Goal: Information Seeking & Learning: Learn about a topic

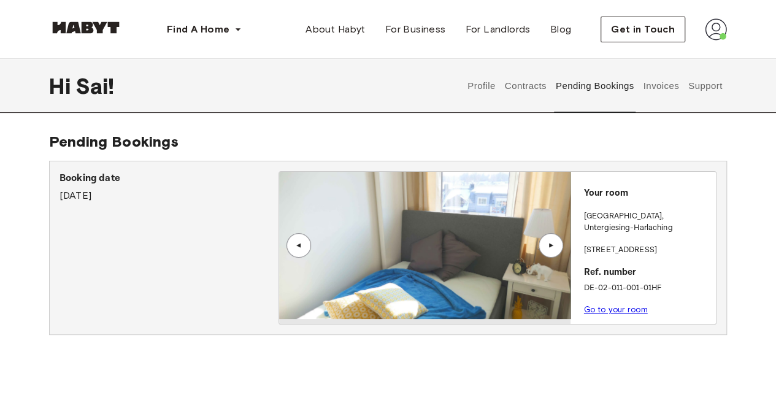
click at [557, 247] on div "▲" at bounding box center [551, 245] width 12 height 7
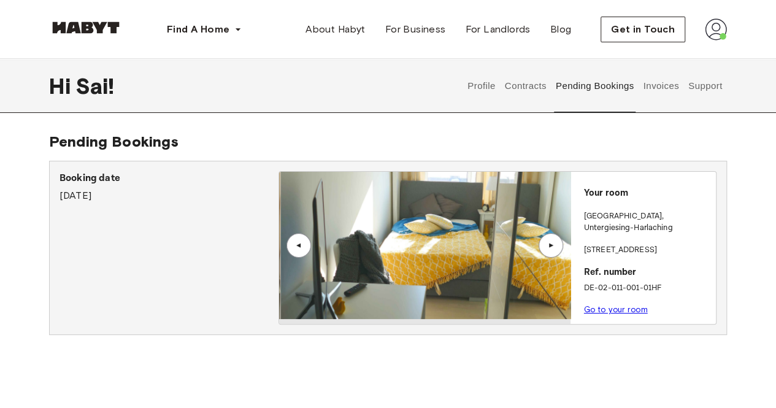
click at [557, 247] on div "▲" at bounding box center [551, 245] width 12 height 7
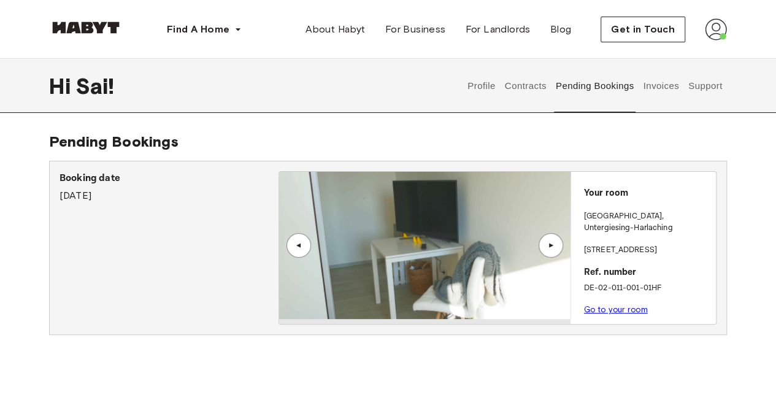
click at [557, 246] on div "▲" at bounding box center [551, 245] width 25 height 25
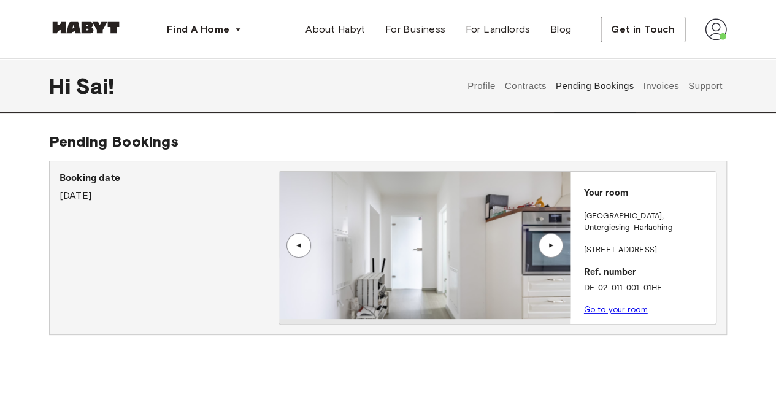
click at [557, 246] on div "▲" at bounding box center [551, 245] width 25 height 25
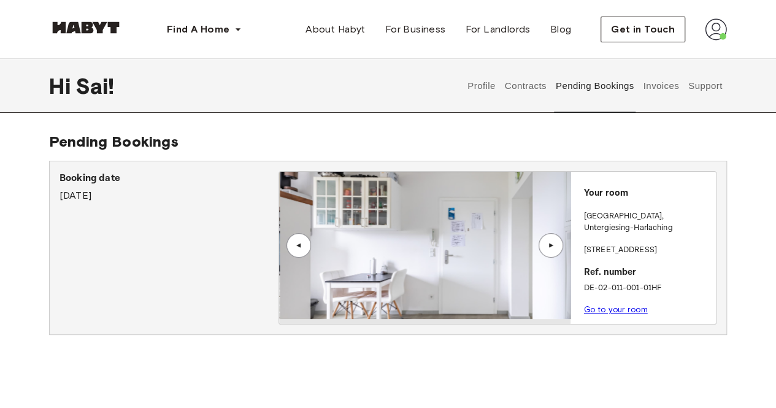
click at [557, 246] on div "▲" at bounding box center [551, 245] width 25 height 25
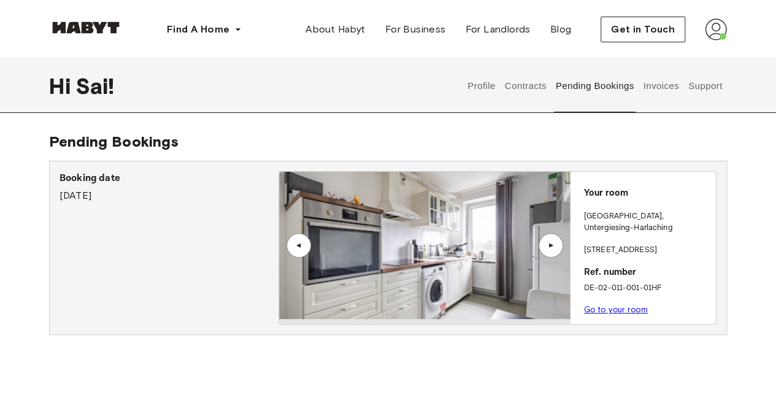
click at [444, 253] on img at bounding box center [424, 245] width 291 height 147
click at [612, 305] on link "Go to your room" at bounding box center [616, 309] width 64 height 9
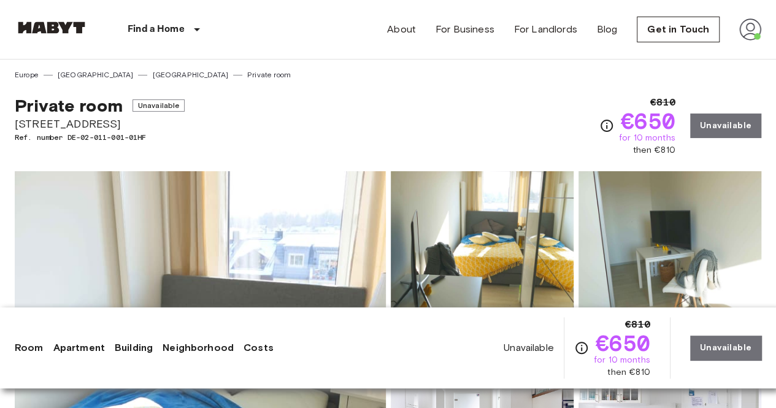
click at [444, 199] on img at bounding box center [482, 251] width 183 height 161
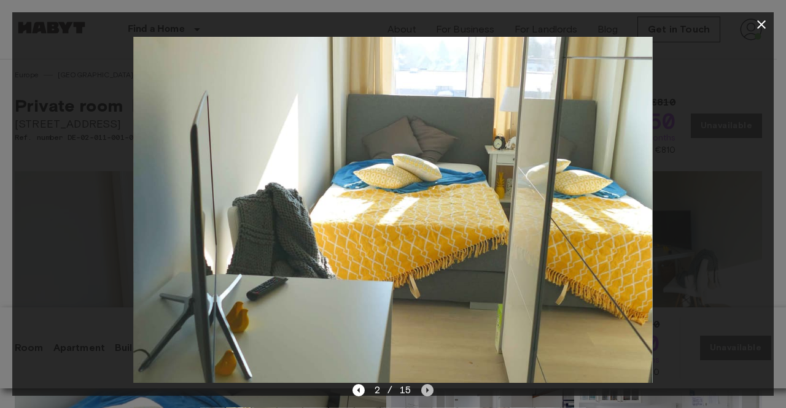
click at [426, 392] on icon "Next image" at bounding box center [427, 390] width 12 height 12
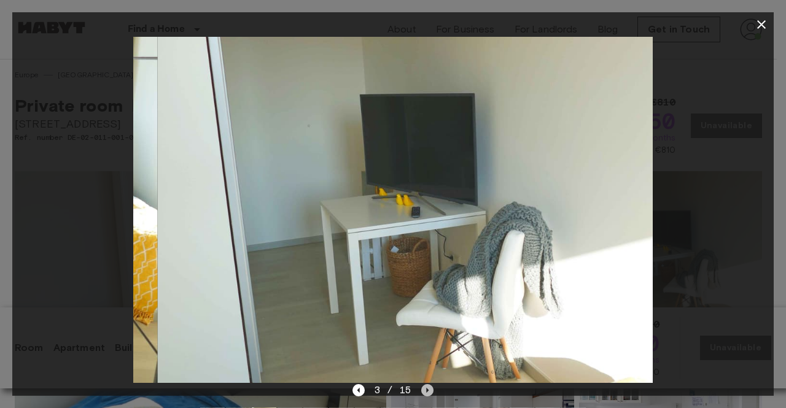
click at [426, 392] on icon "Next image" at bounding box center [427, 390] width 12 height 12
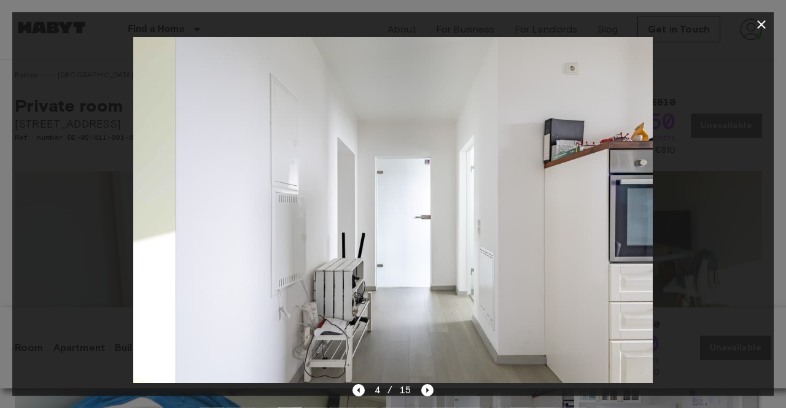
click at [426, 392] on icon "Next image" at bounding box center [427, 390] width 12 height 12
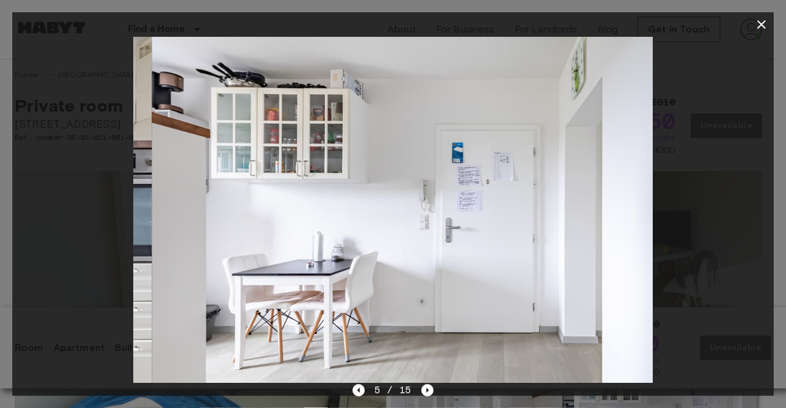
click at [425, 392] on icon "Next image" at bounding box center [427, 390] width 12 height 12
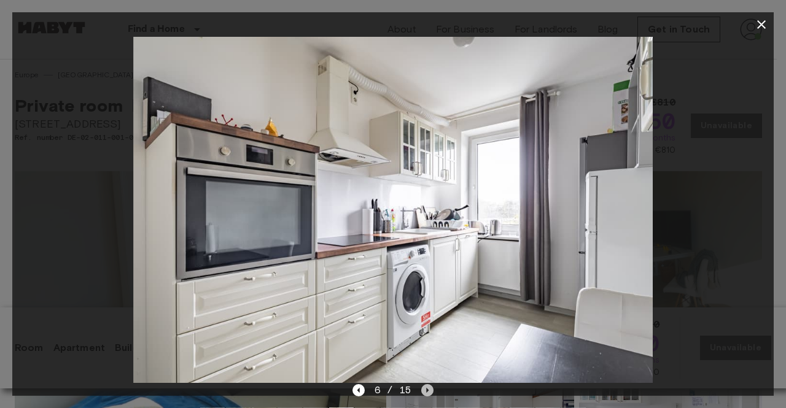
click at [425, 392] on icon "Next image" at bounding box center [427, 390] width 12 height 12
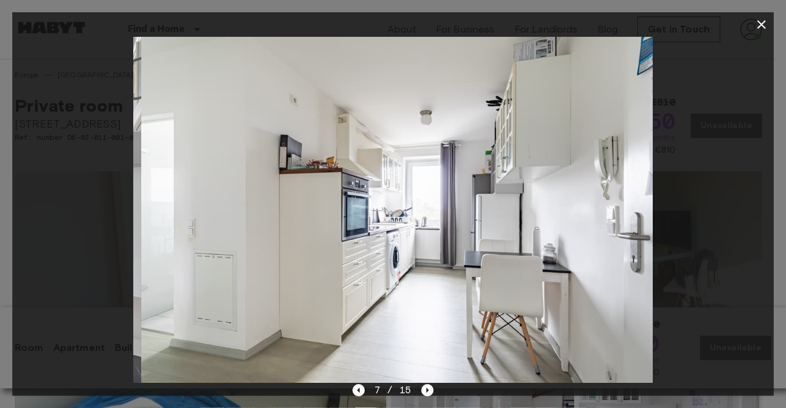
click at [424, 392] on icon "Next image" at bounding box center [427, 390] width 12 height 12
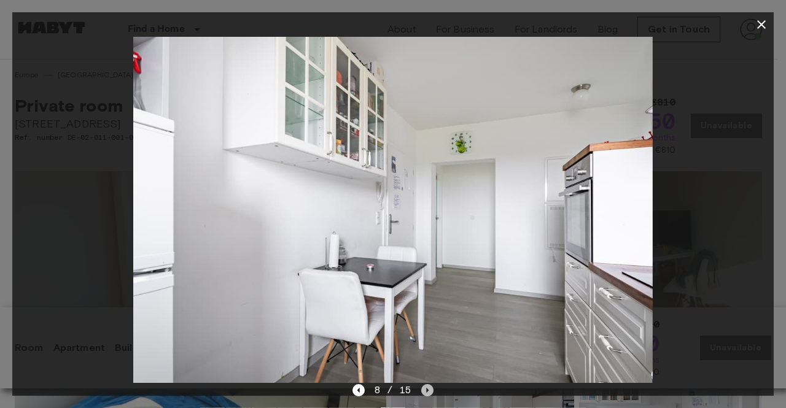
click at [423, 392] on icon "Next image" at bounding box center [427, 390] width 12 height 12
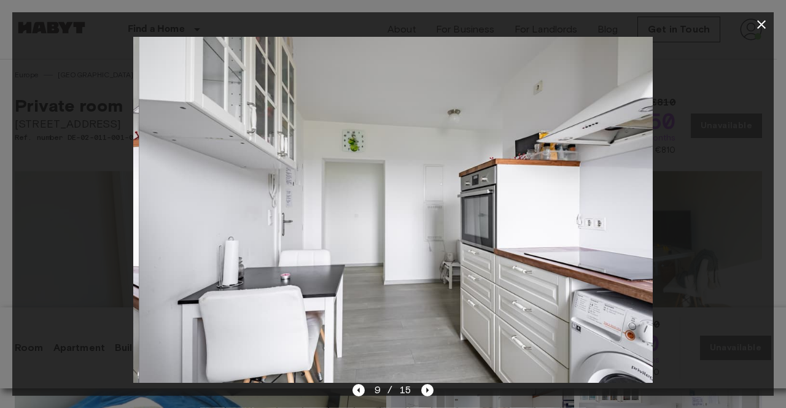
click at [423, 392] on icon "Next image" at bounding box center [427, 390] width 12 height 12
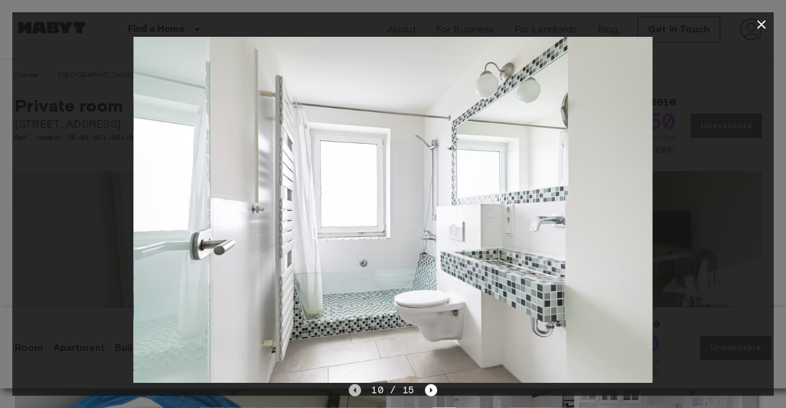
click at [358, 390] on icon "Previous image" at bounding box center [355, 390] width 12 height 12
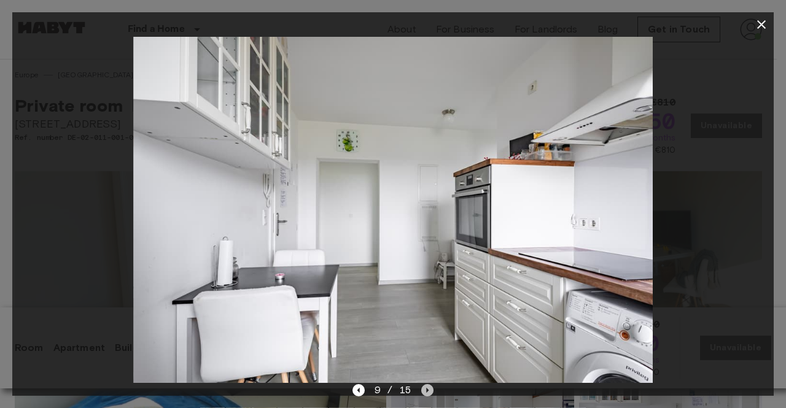
click at [428, 387] on icon "Next image" at bounding box center [427, 390] width 12 height 12
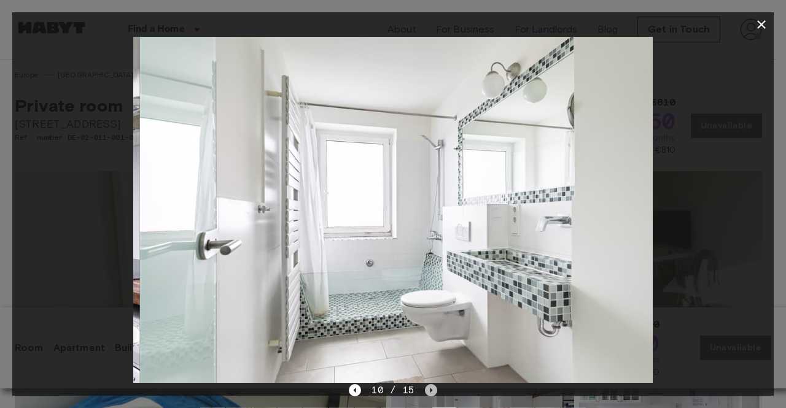
click at [428, 387] on icon "Next image" at bounding box center [431, 390] width 12 height 12
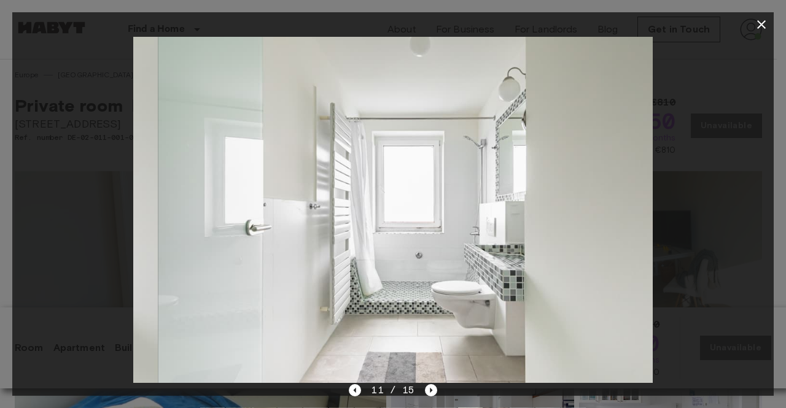
click at [428, 387] on icon "Next image" at bounding box center [431, 390] width 12 height 12
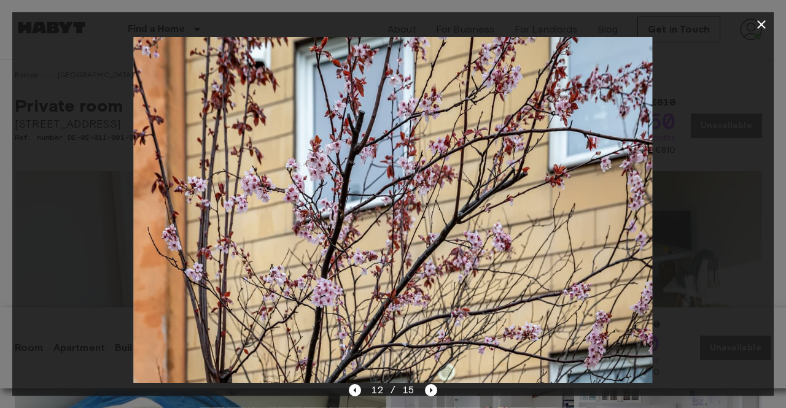
click at [428, 387] on icon "Next image" at bounding box center [431, 390] width 12 height 12
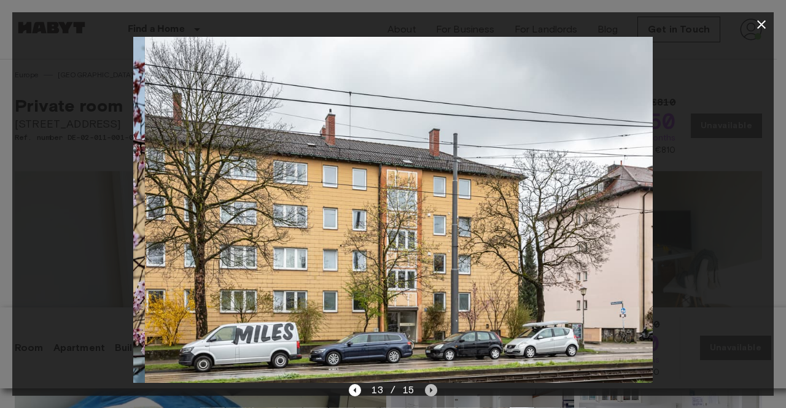
click at [428, 387] on icon "Next image" at bounding box center [431, 390] width 12 height 12
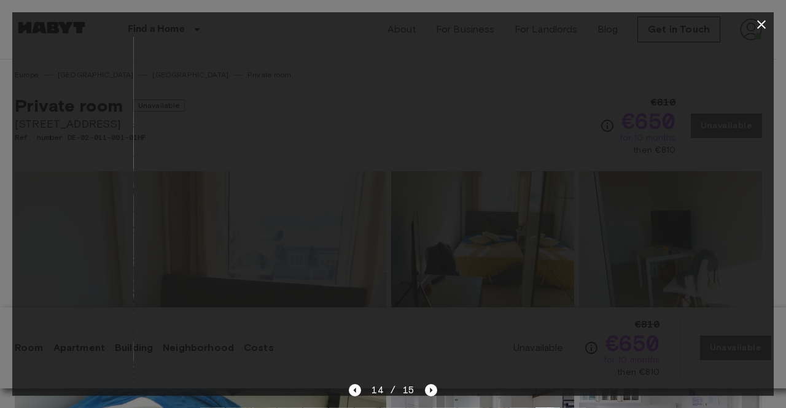
click at [428, 387] on icon "Next image" at bounding box center [431, 390] width 12 height 12
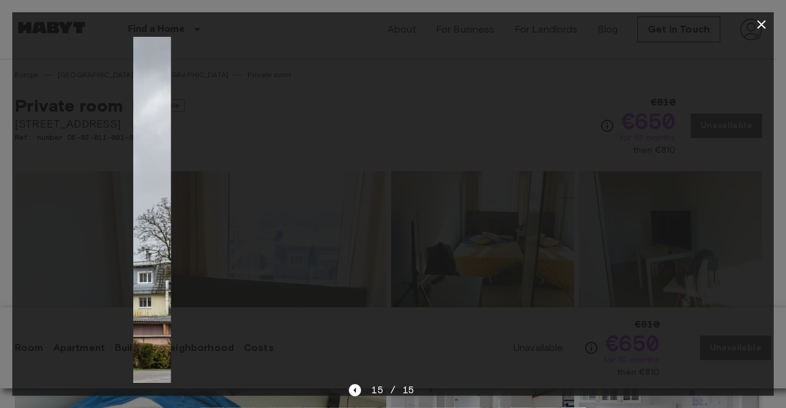
click at [428, 387] on div "15 / 15" at bounding box center [393, 390] width 88 height 15
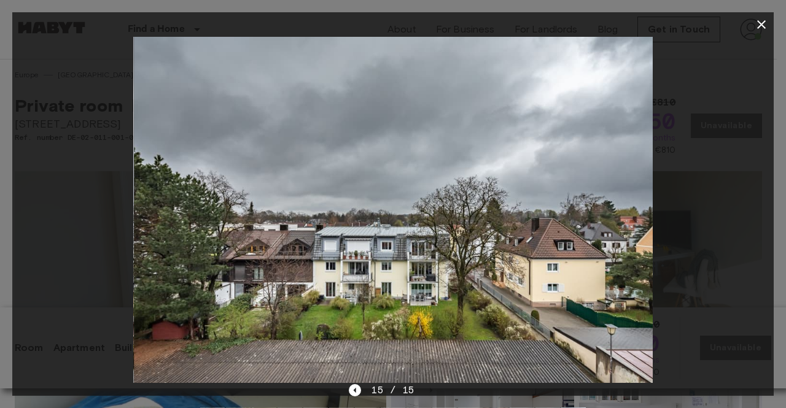
click at [428, 387] on div "15 / 15" at bounding box center [393, 390] width 88 height 15
click at [759, 26] on icon "button" at bounding box center [761, 24] width 9 height 9
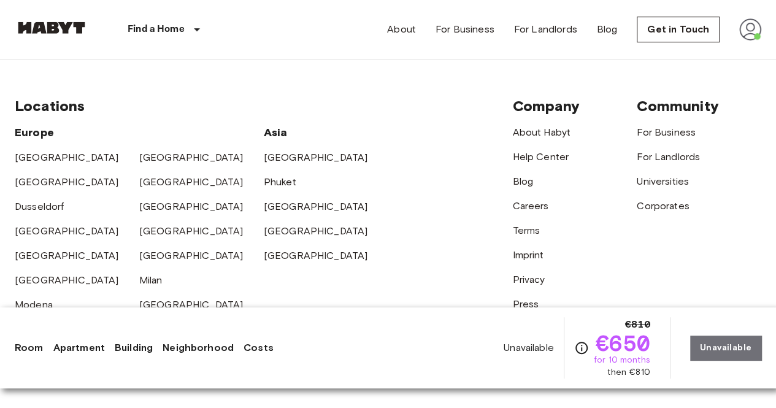
scroll to position [2823, 0]
